Goal: Participate in discussion

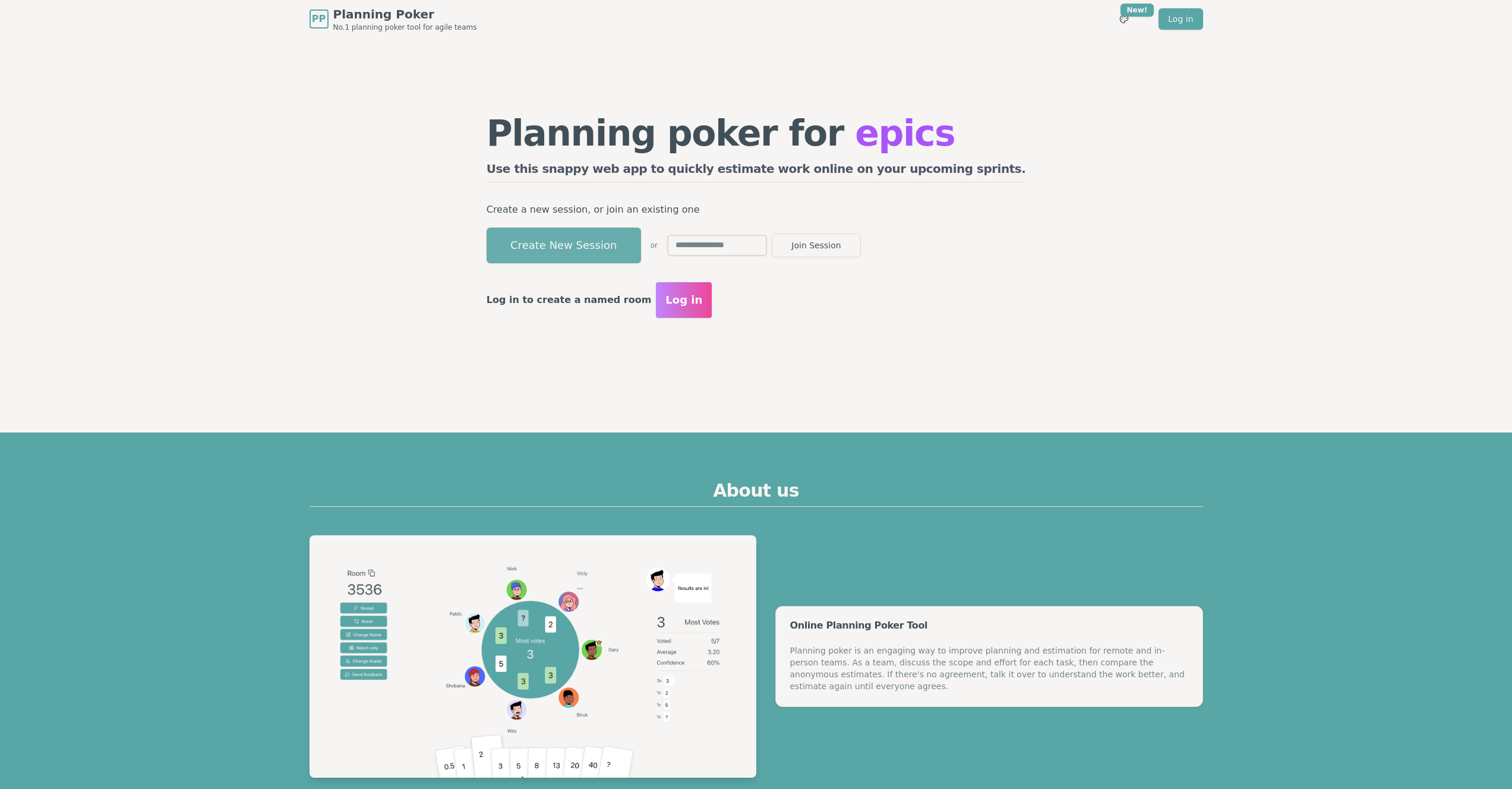
click at [641, 251] on button "Create New Session" at bounding box center [564, 245] width 154 height 36
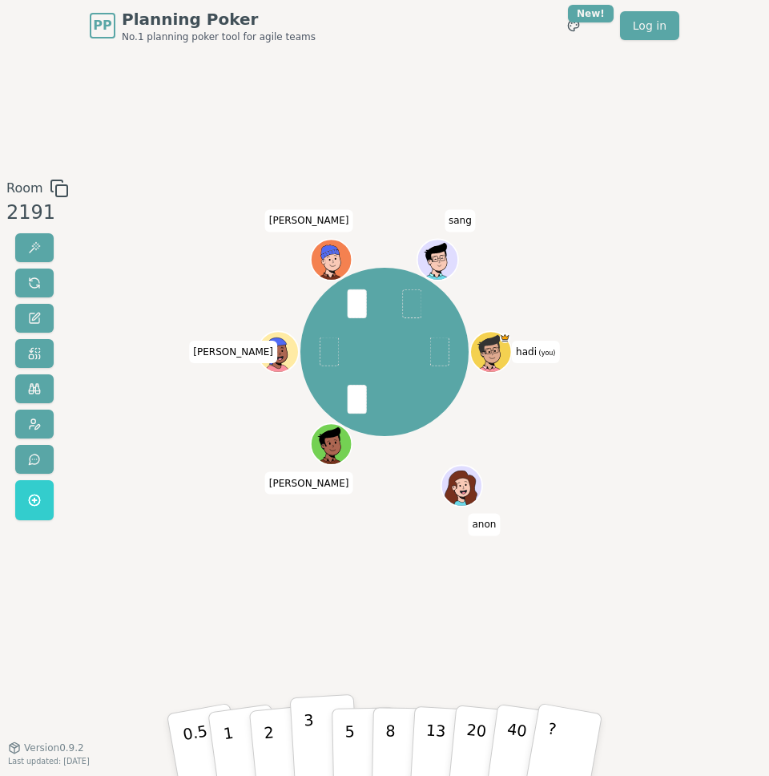
click at [304, 725] on p "3" at bounding box center [310, 744] width 14 height 71
click at [671, 273] on div "Room 2191 [PERSON_NAME] (you) anon [PERSON_NAME] [PERSON_NAME] 0.5 1 2 3 5 8 13…" at bounding box center [384, 399] width 769 height 441
click at [498, 731] on button "40" at bounding box center [524, 744] width 77 height 104
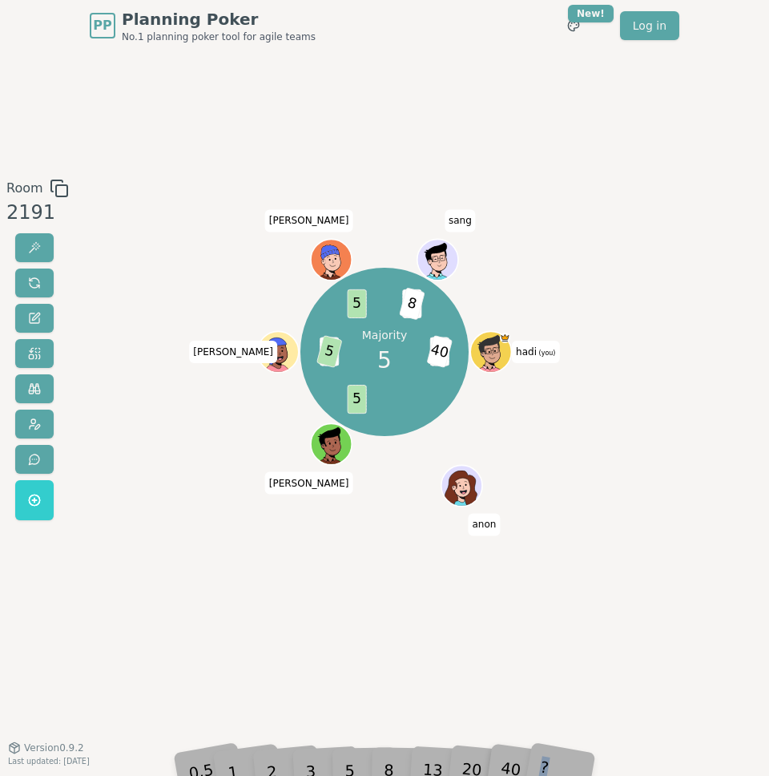
drag, startPoint x: 535, startPoint y: 757, endPoint x: 561, endPoint y: 759, distance: 25.7
click at [560, 759] on div "0.5 1 2 3 5 8 13 20 40 ?" at bounding box center [384, 744] width 401 height 48
click at [561, 759] on div "?" at bounding box center [565, 743] width 48 height 54
click at [337, 767] on div "0.5 1 2 3 5 8 13 20 40 ?" at bounding box center [384, 744] width 401 height 48
click at [139, 365] on div "Room 2191 Majority 5 3 40 5 3 5 5 13 8 hadi (you) anon [PERSON_NAME] [PERSON_NA…" at bounding box center [384, 399] width 769 height 441
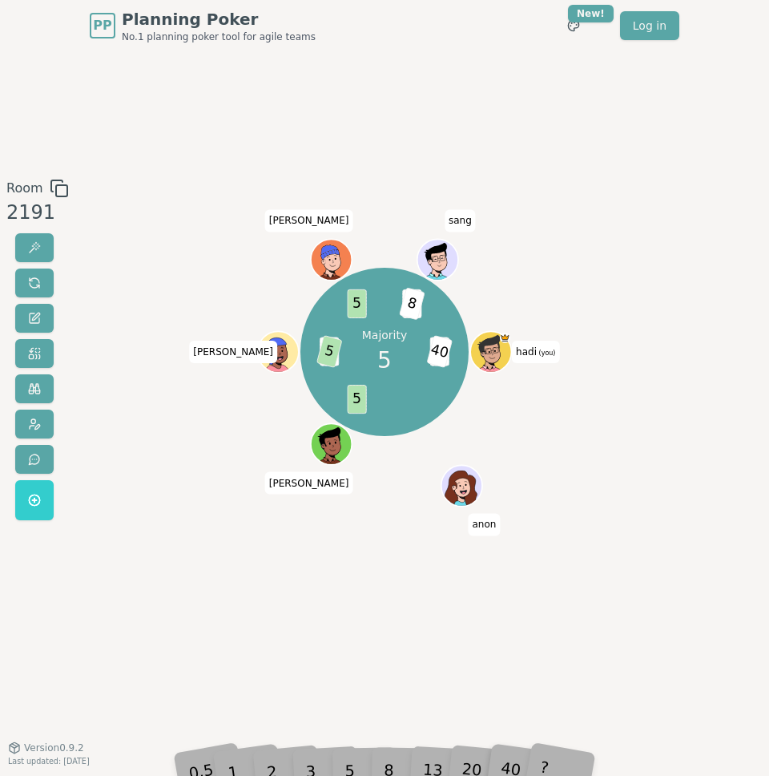
click at [353, 131] on div "Room 2191 Majority 5 3 40 5 3 5 5 13 8 hadi (you) anon [PERSON_NAME] [PERSON_NA…" at bounding box center [384, 399] width 769 height 696
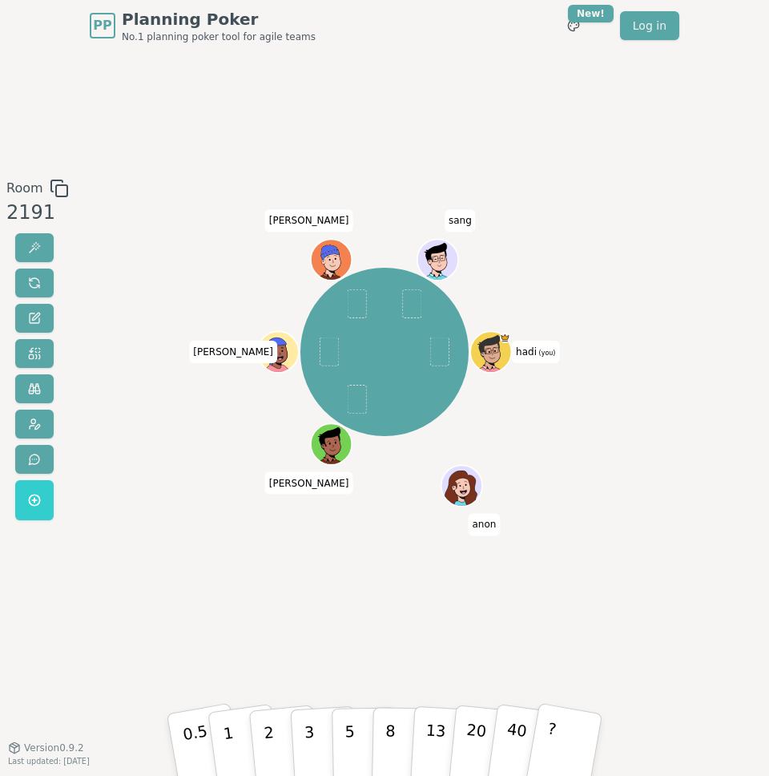
click at [168, 165] on div "Room 2191 [PERSON_NAME] (you) anon [PERSON_NAME] [PERSON_NAME] 0.5 1 2 3 5 8 13…" at bounding box center [384, 399] width 769 height 696
click at [196, 154] on div "Room 2191 [PERSON_NAME] (you) anon [PERSON_NAME] [PERSON_NAME] 0.5 1 2 3 5 8 13…" at bounding box center [384, 399] width 769 height 696
click at [323, 729] on button "3" at bounding box center [325, 743] width 70 height 99
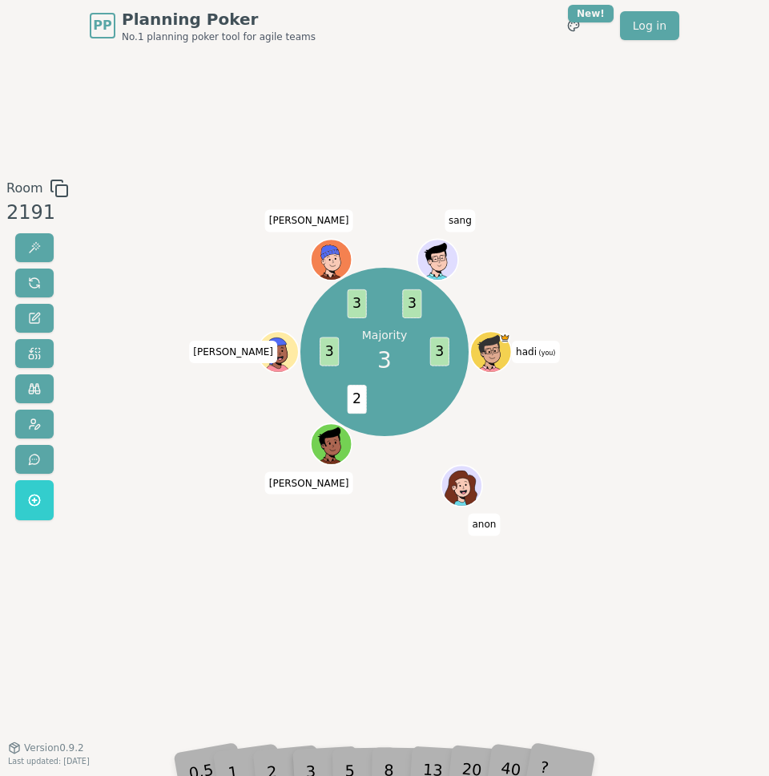
click at [613, 411] on div "Room 2191 Majority 3 3 2 3 3 3 hadi (you) anon [PERSON_NAME] [PERSON_NAME] 0.5 …" at bounding box center [384, 399] width 769 height 441
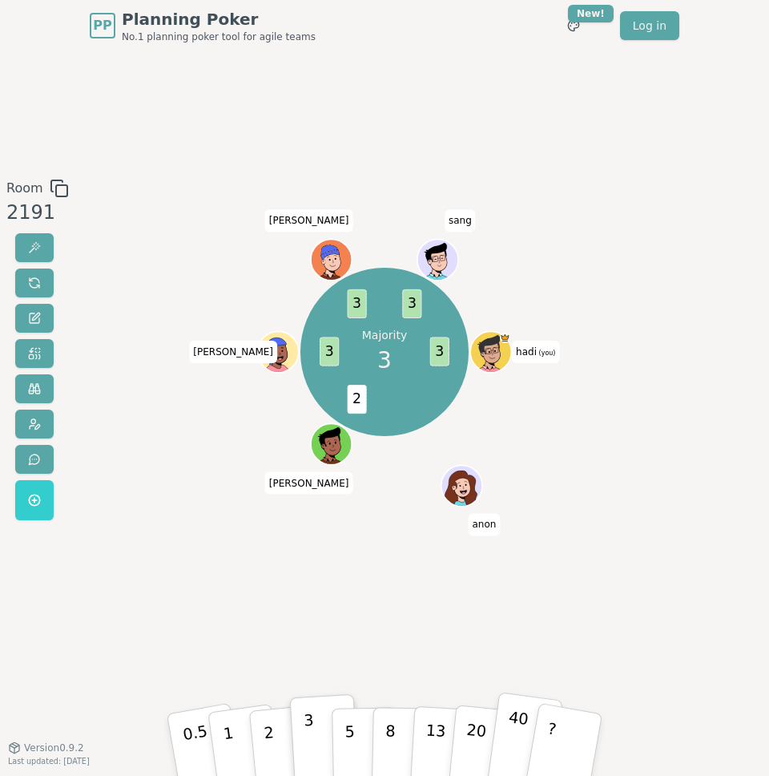
click at [518, 721] on p "40" at bounding box center [515, 742] width 29 height 72
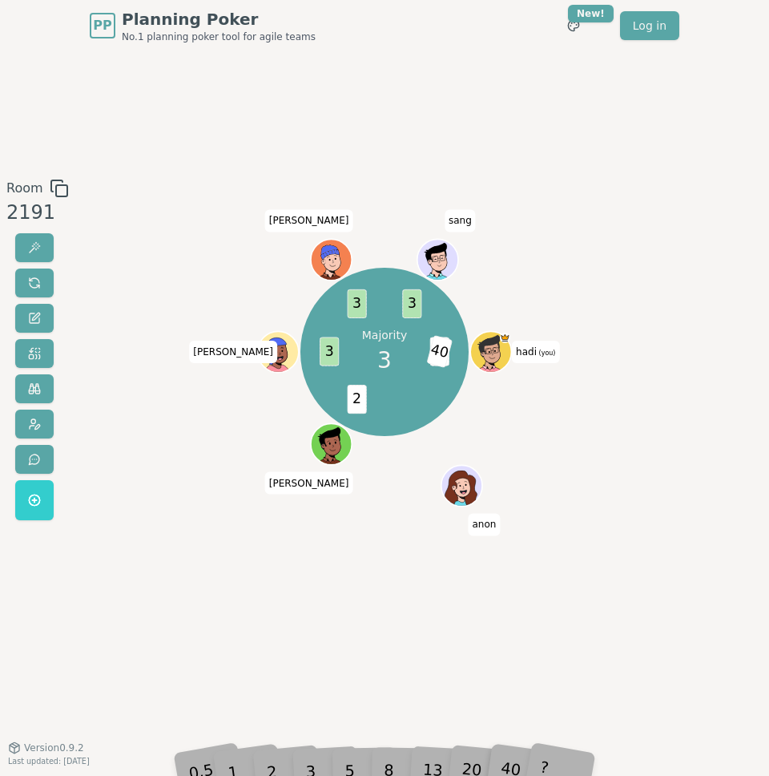
click at [626, 478] on div "Room 2191 Majority 3 3 40 2 3 3 3 hadi (you) anon [PERSON_NAME] [PERSON_NAME] 0…" at bounding box center [384, 399] width 769 height 441
